Goal: Task Accomplishment & Management: Manage account settings

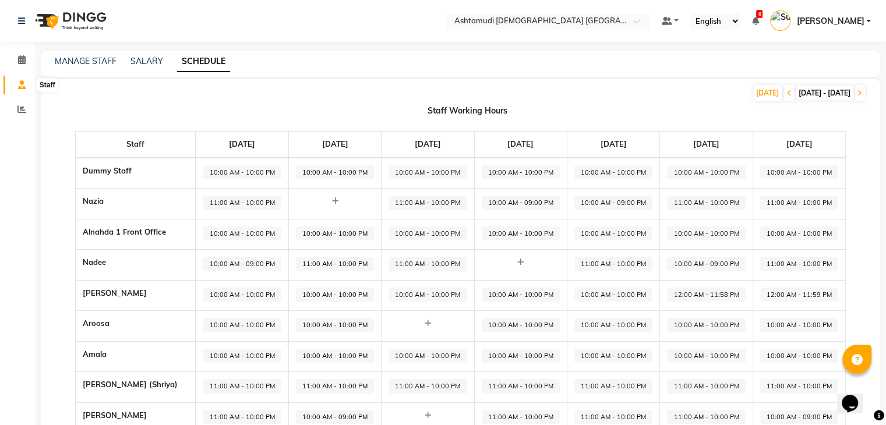
click at [18, 85] on icon at bounding box center [22, 84] width 8 height 9
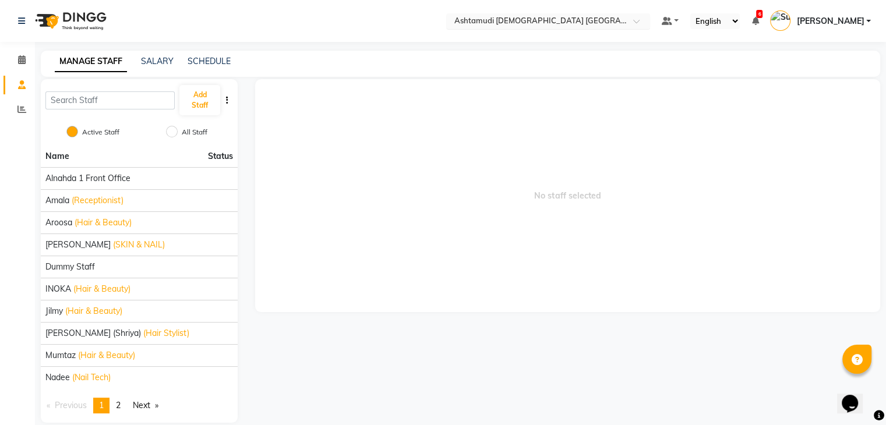
click at [569, 24] on input "text" at bounding box center [536, 22] width 169 height 12
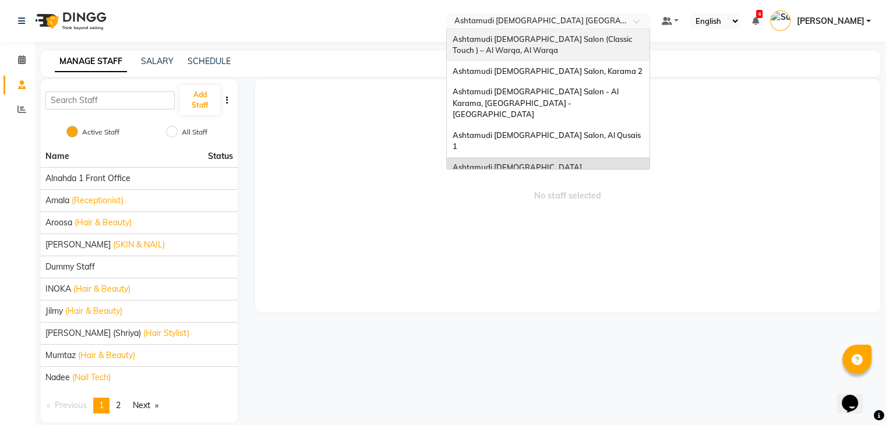
click at [584, 37] on span "Ashtamudi [DEMOGRAPHIC_DATA] Salon (Classic Touch ) – Al Warqa, Al Warqa" at bounding box center [543, 44] width 181 height 21
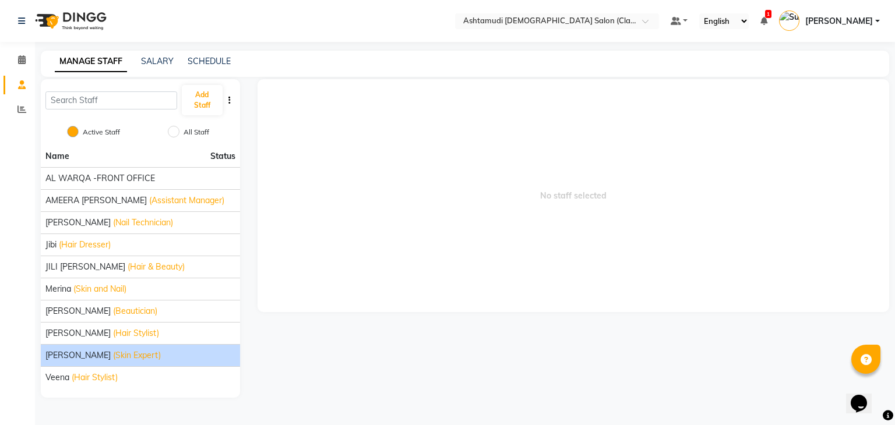
click at [113, 358] on span "(Skin Expert)" at bounding box center [137, 356] width 48 height 12
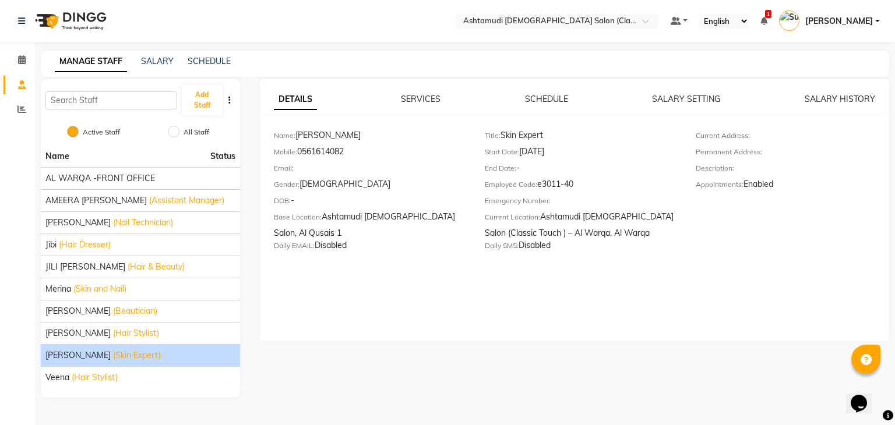
click at [536, 137] on div "Title: Skin Expert" at bounding box center [581, 137] width 193 height 16
click at [537, 137] on div "Title: Skin Expert" at bounding box center [581, 137] width 193 height 16
click at [591, 132] on div "Title: Skin Expert" at bounding box center [581, 137] width 193 height 16
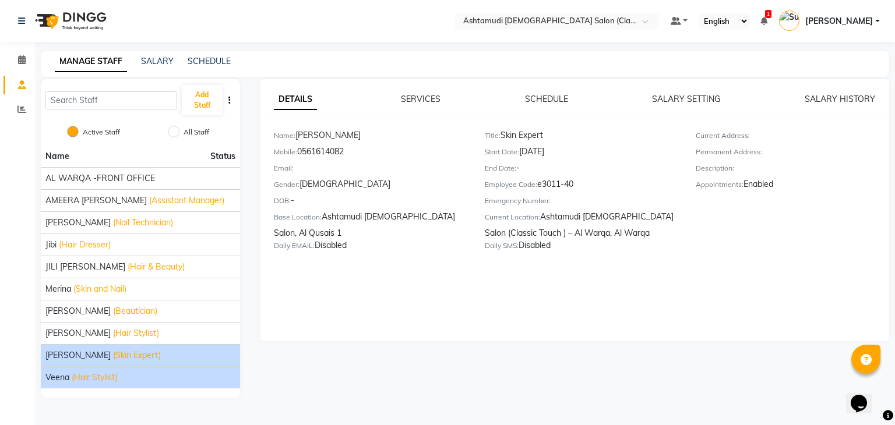
click at [156, 378] on div "Veena (Hair Stylist)" at bounding box center [140, 378] width 190 height 12
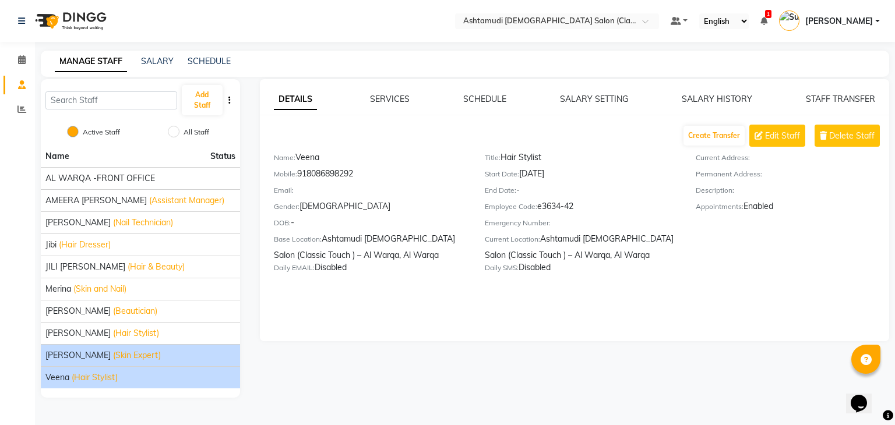
click at [177, 351] on div "Susan (Skin Expert)" at bounding box center [140, 356] width 190 height 12
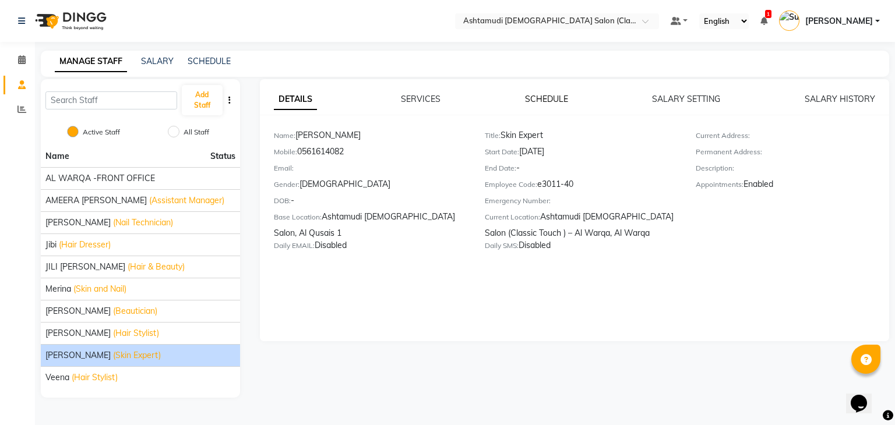
click at [555, 94] on link "SCHEDULE" at bounding box center [546, 99] width 43 height 10
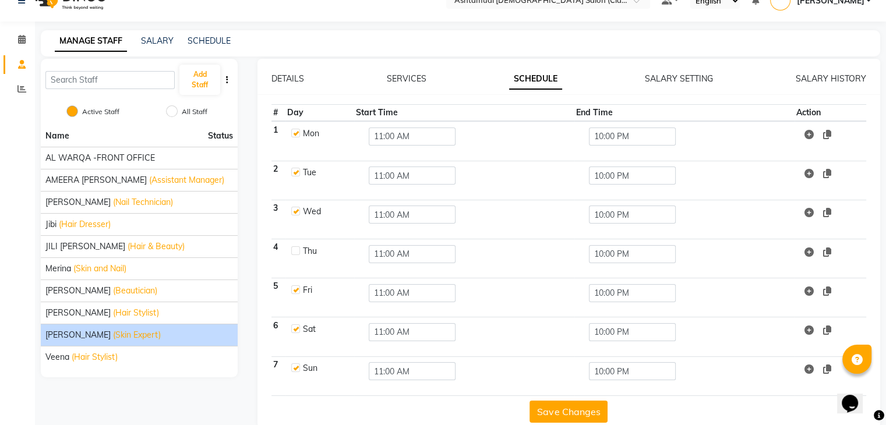
scroll to position [38, 0]
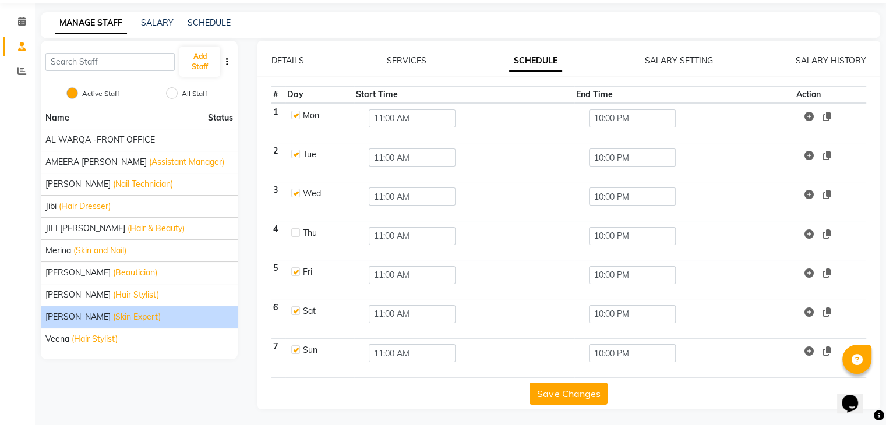
click at [573, 400] on button "Save Changes" at bounding box center [569, 394] width 78 height 22
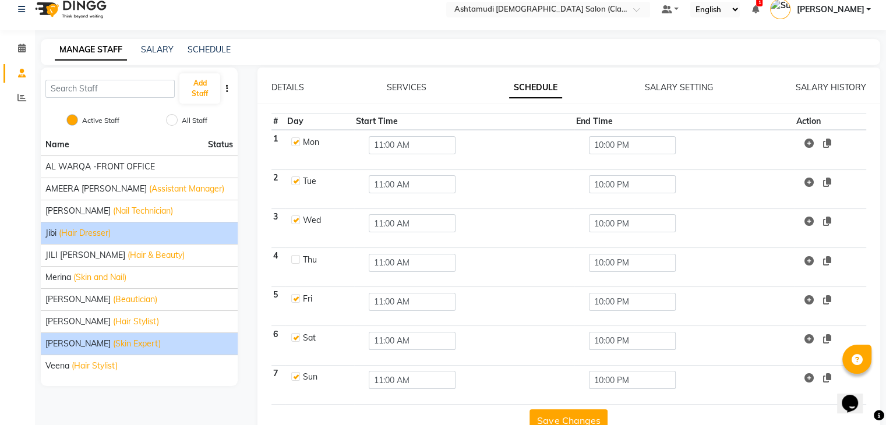
scroll to position [0, 0]
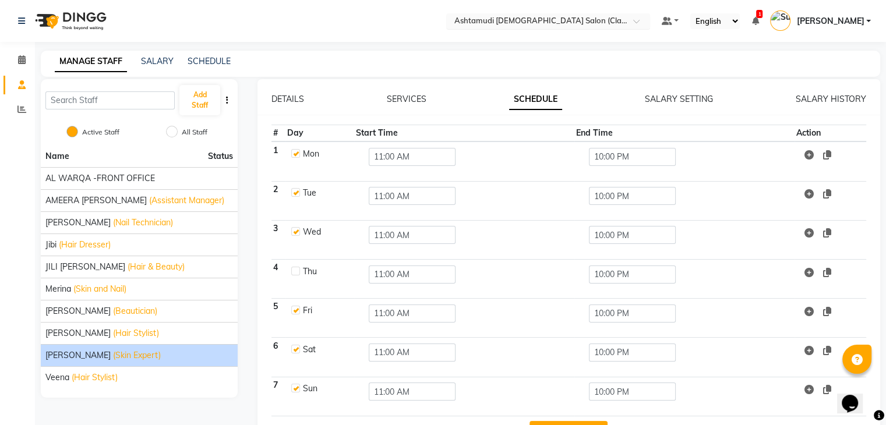
click at [587, 19] on input "text" at bounding box center [536, 22] width 169 height 12
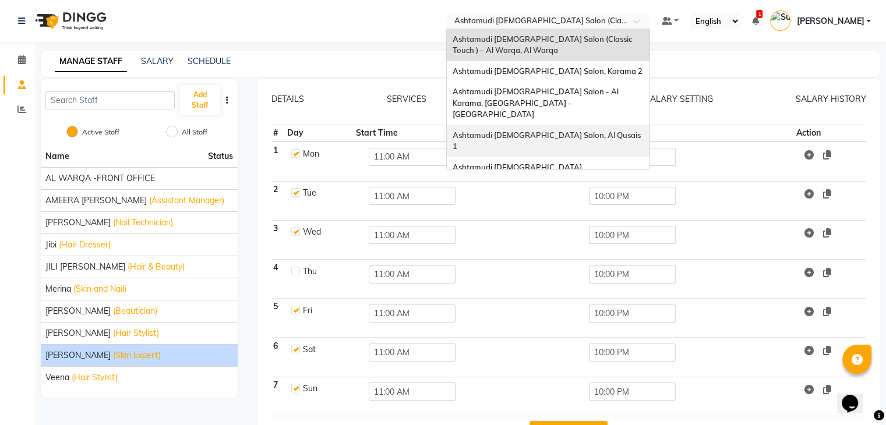
click at [589, 130] on span "Ashtamudi [DEMOGRAPHIC_DATA] Salon, Al Qusais 1" at bounding box center [548, 140] width 190 height 21
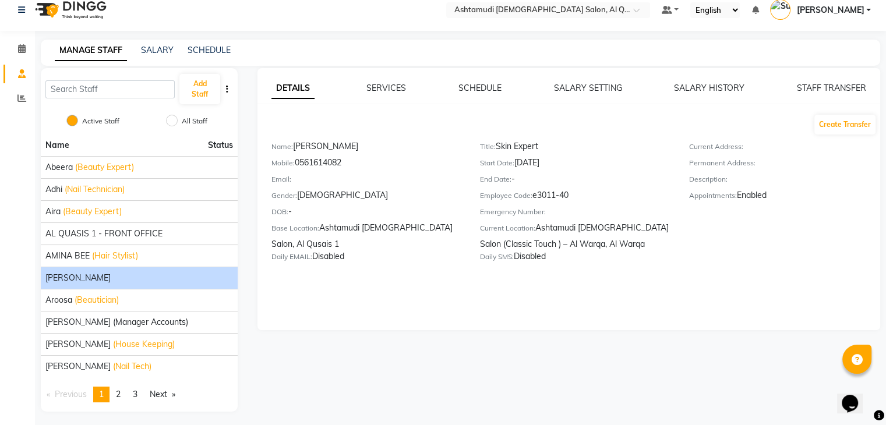
scroll to position [14, 0]
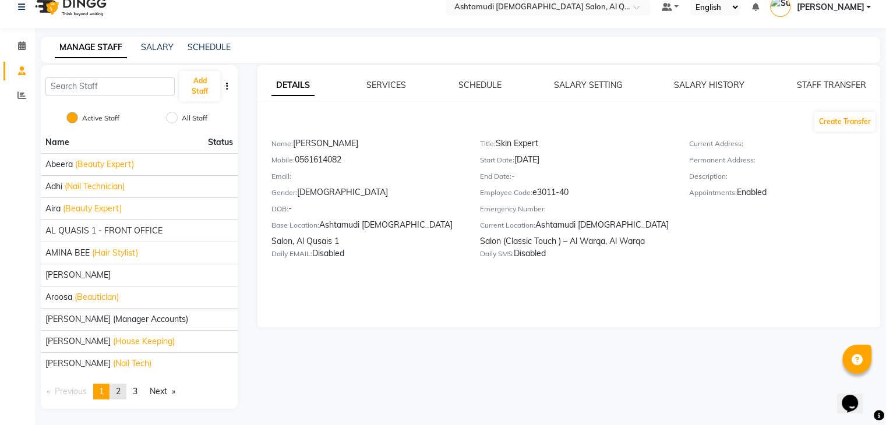
click at [117, 394] on link "page 2" at bounding box center [118, 392] width 16 height 16
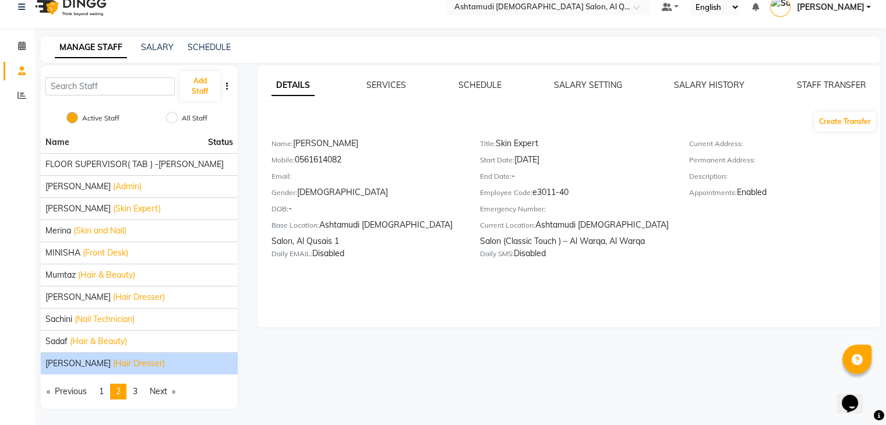
click at [113, 359] on span "(Hair Dresser)" at bounding box center [139, 364] width 52 height 12
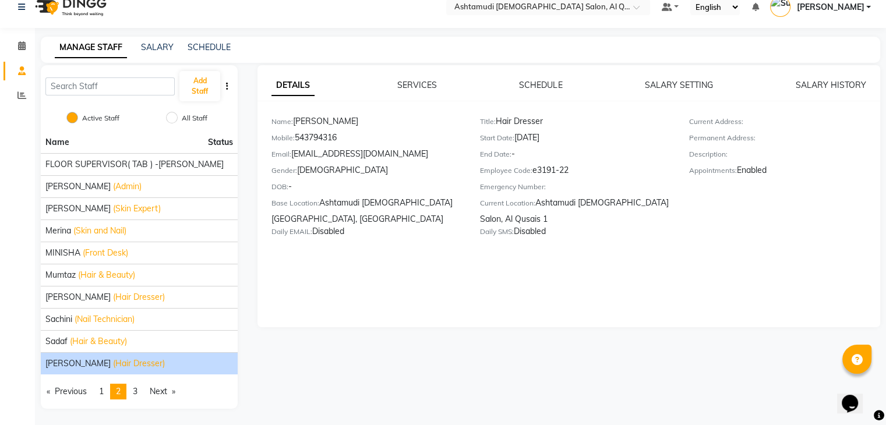
click at [530, 90] on div "SCHEDULE" at bounding box center [540, 85] width 43 height 12
click at [532, 86] on link "SCHEDULE" at bounding box center [540, 85] width 43 height 10
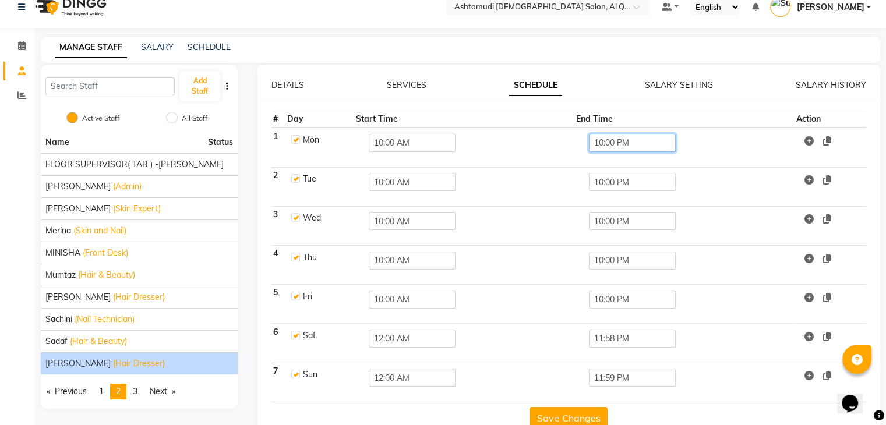
click at [609, 135] on input "10:00 PM" at bounding box center [632, 143] width 87 height 18
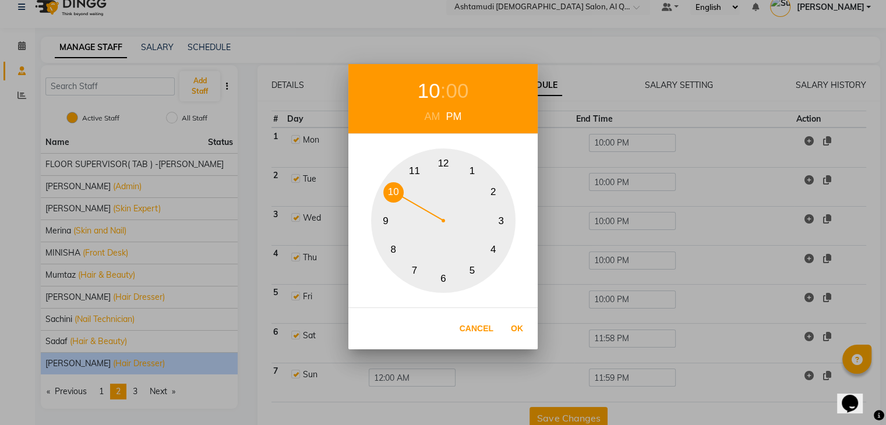
click at [387, 222] on button "9" at bounding box center [386, 221] width 20 height 20
click at [530, 324] on div "Cancel Ok" at bounding box center [442, 329] width 189 height 42
click at [516, 329] on button "Ok" at bounding box center [517, 329] width 24 height 24
type input "09:00 PM"
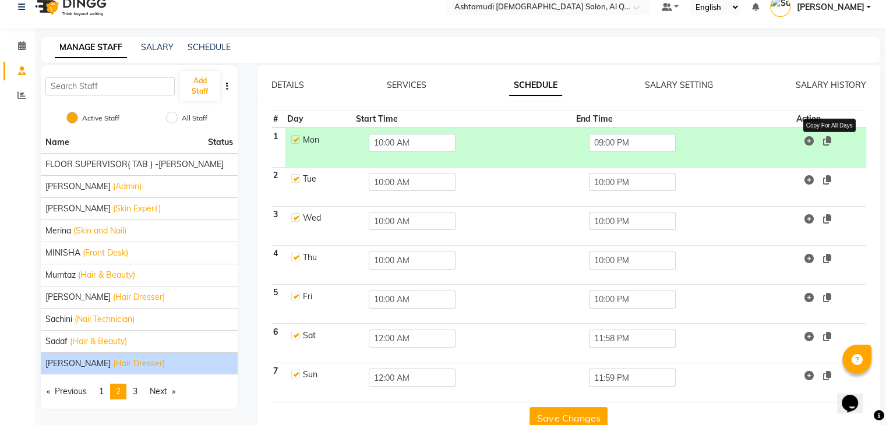
click at [829, 139] on icon at bounding box center [827, 140] width 8 height 9
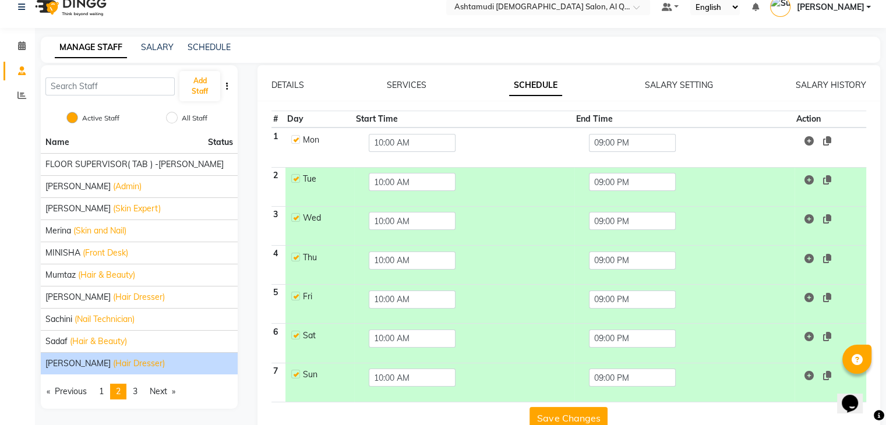
click at [569, 412] on button "Save Changes" at bounding box center [569, 418] width 78 height 22
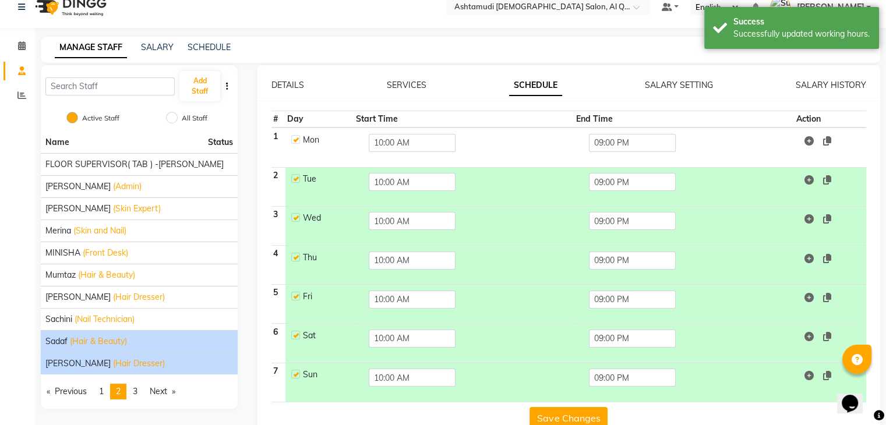
click at [124, 341] on span "(Hair & Beauty)" at bounding box center [98, 342] width 57 height 12
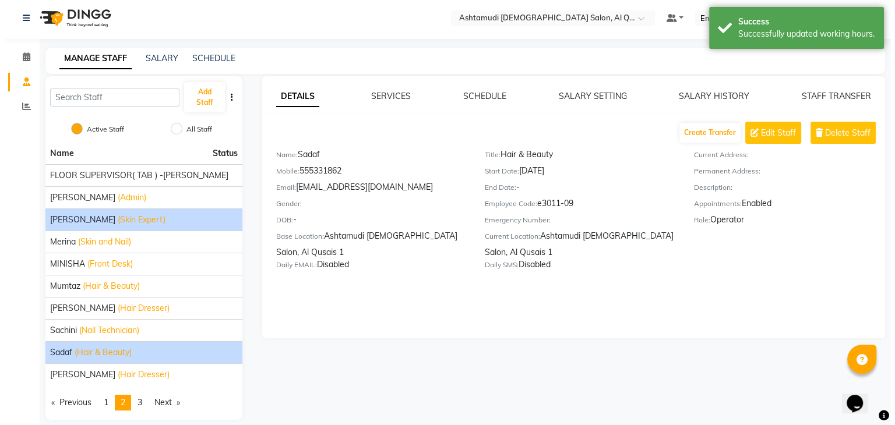
scroll to position [0, 0]
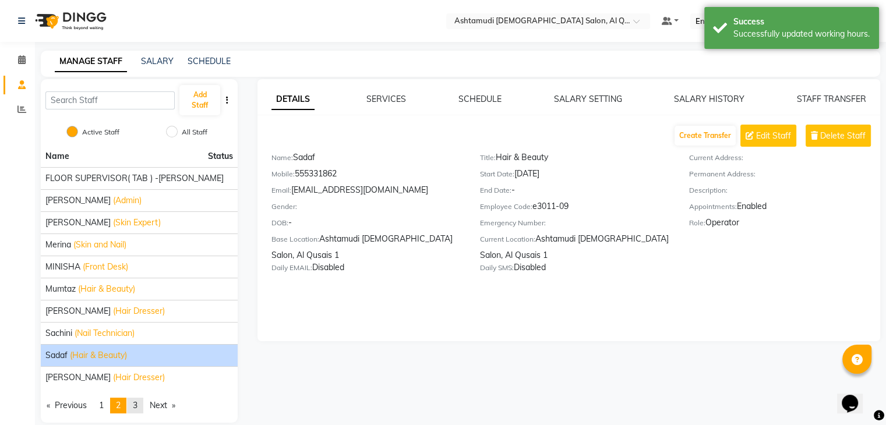
click at [142, 411] on link "page 3" at bounding box center [135, 406] width 16 height 16
